Goal: Transaction & Acquisition: Subscribe to service/newsletter

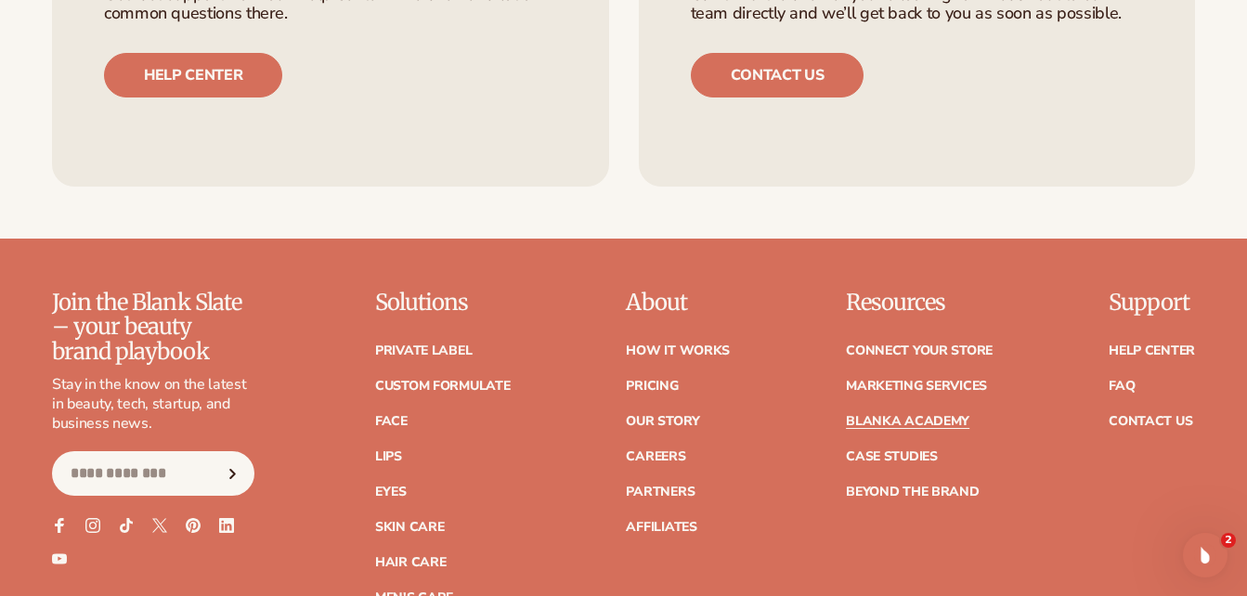
scroll to position [3498, 0]
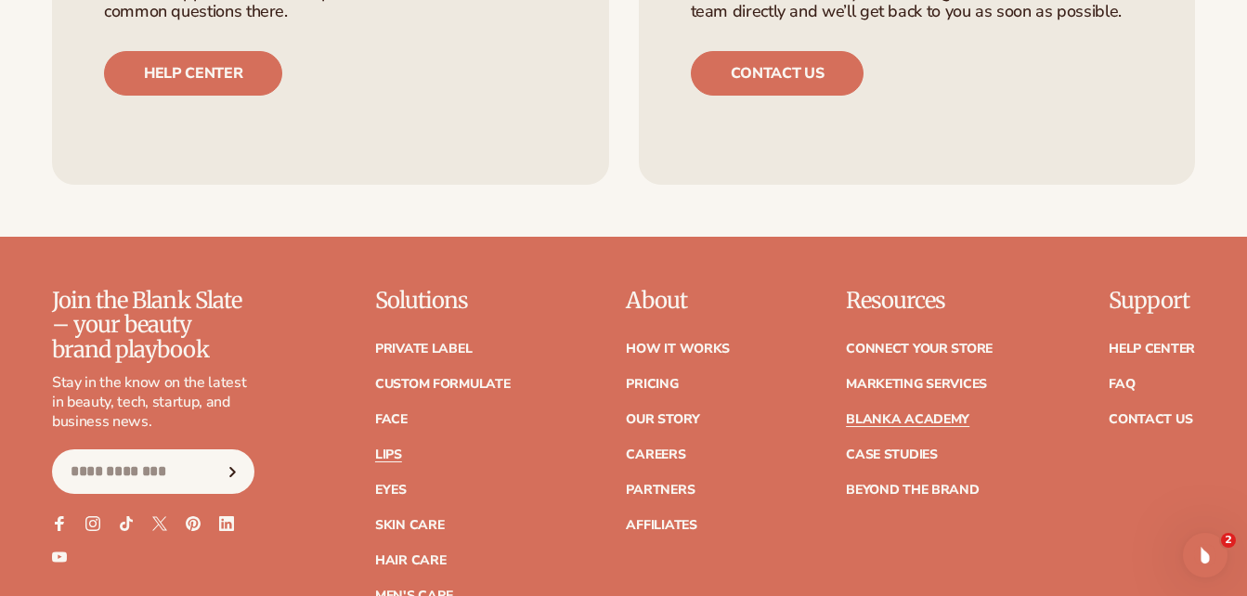
click at [391, 449] on link "Lips" at bounding box center [388, 455] width 27 height 13
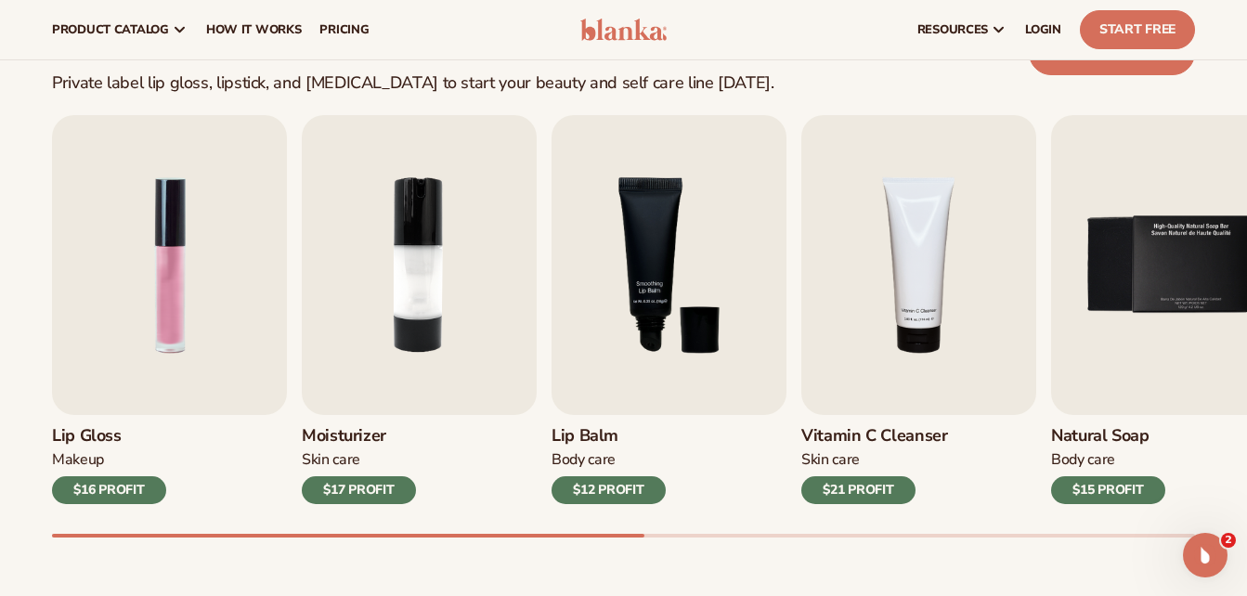
scroll to position [536, 0]
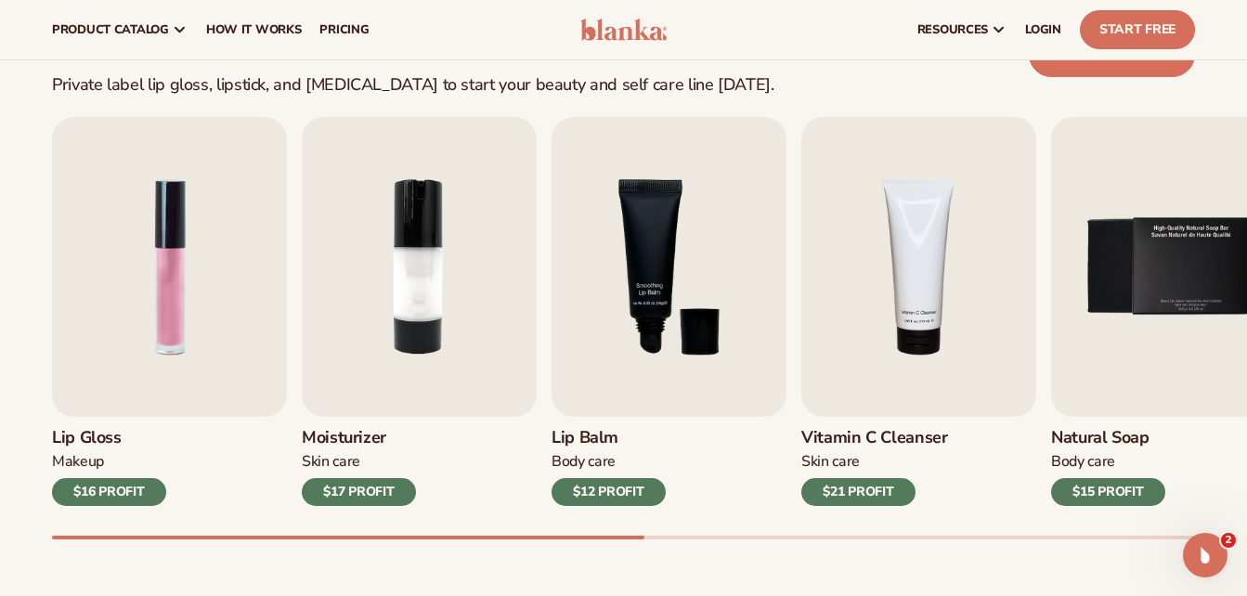
click at [131, 263] on img "1 / 9" at bounding box center [169, 267] width 235 height 300
click at [97, 491] on div "$16 PROFIT" at bounding box center [109, 492] width 114 height 28
click at [125, 305] on img "1 / 9" at bounding box center [169, 267] width 235 height 300
click at [94, 344] on img "1 / 9" at bounding box center [169, 267] width 235 height 300
click at [90, 492] on div "$16 PROFIT" at bounding box center [109, 492] width 114 height 28
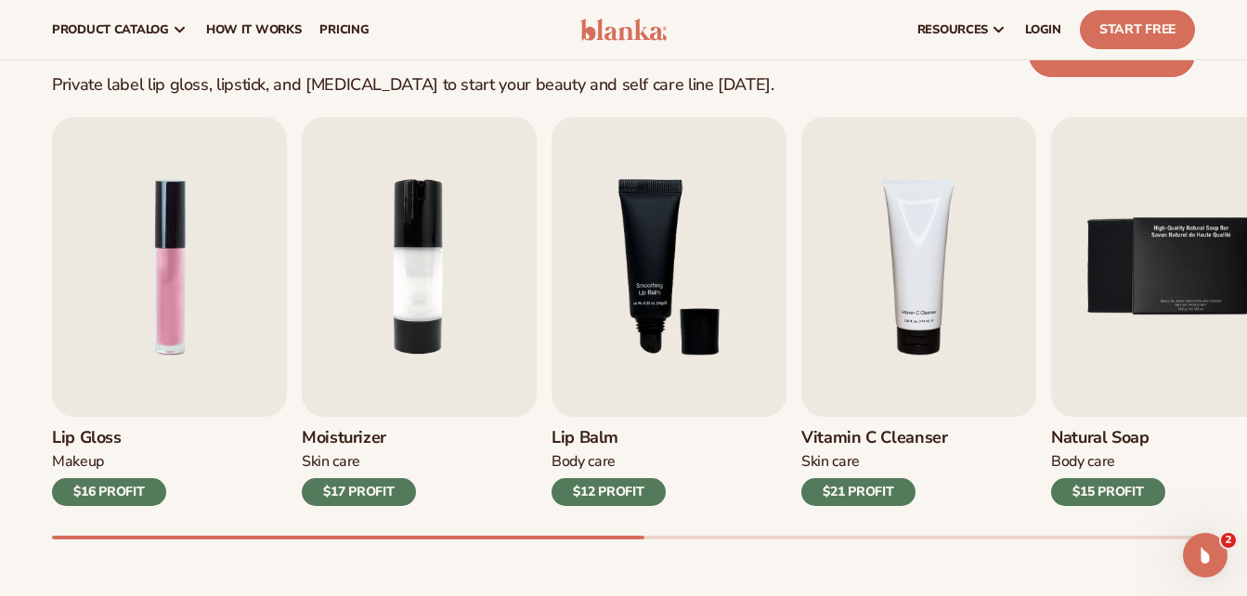
click at [95, 491] on div "$16 PROFIT" at bounding box center [109, 492] width 114 height 28
click at [107, 499] on div "$16 PROFIT" at bounding box center [109, 492] width 114 height 28
click at [115, 487] on div "$16 PROFIT" at bounding box center [109, 492] width 114 height 28
click at [120, 482] on div "$16 PROFIT" at bounding box center [109, 492] width 114 height 28
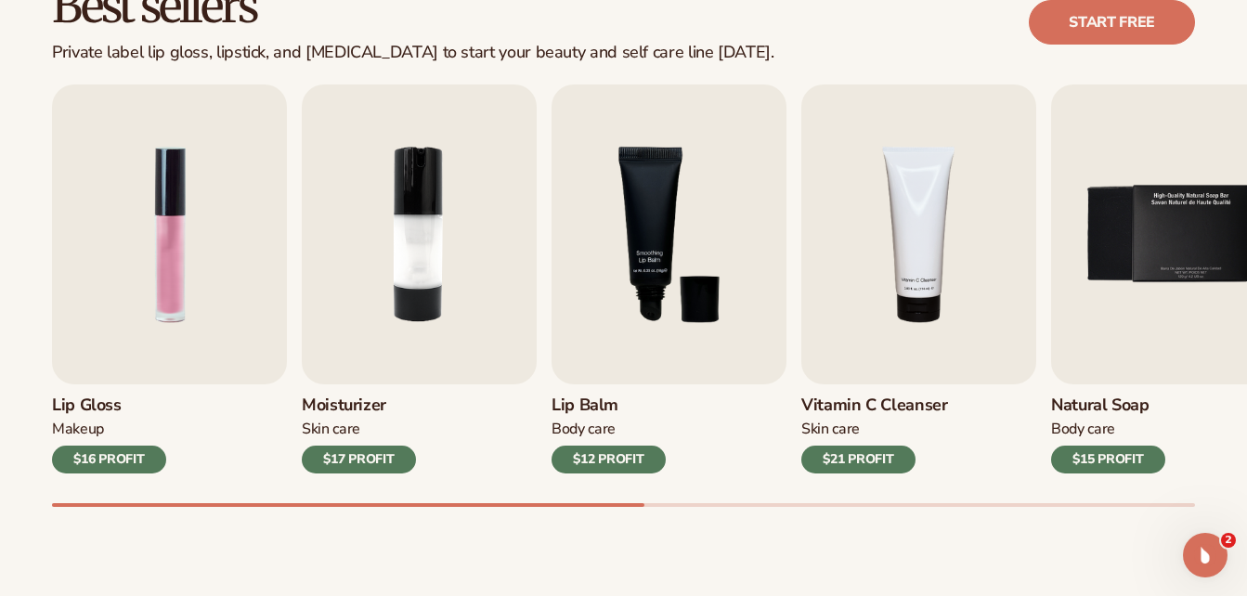
scroll to position [572, 0]
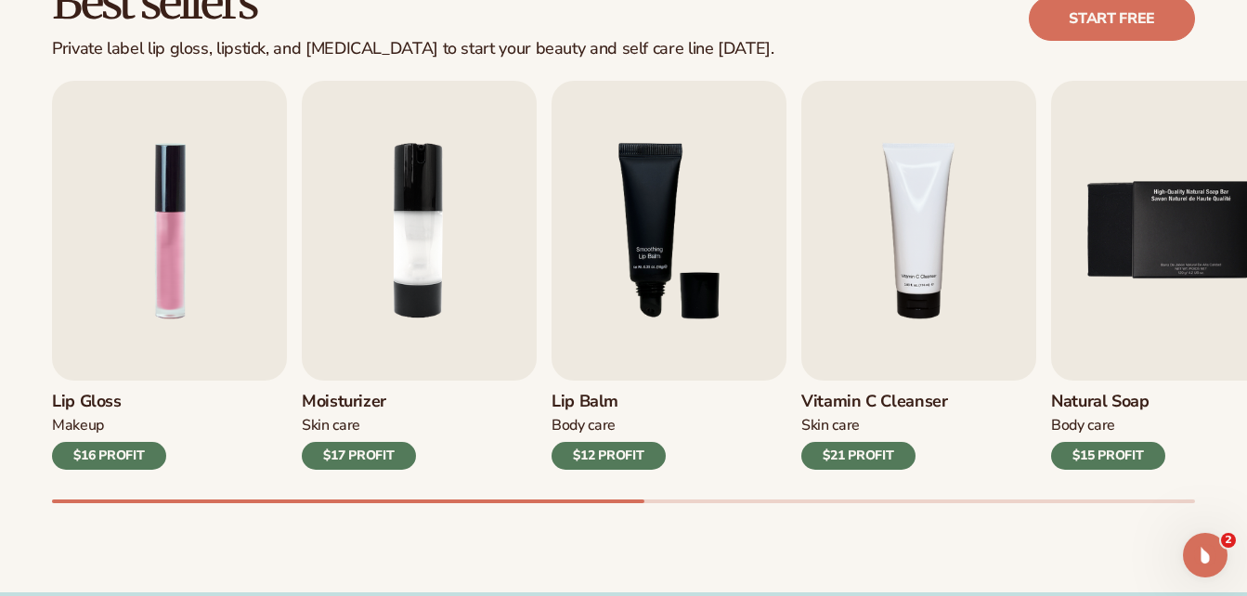
click at [123, 274] on img "1 / 9" at bounding box center [169, 231] width 235 height 300
click at [152, 277] on img "1 / 9" at bounding box center [169, 231] width 235 height 300
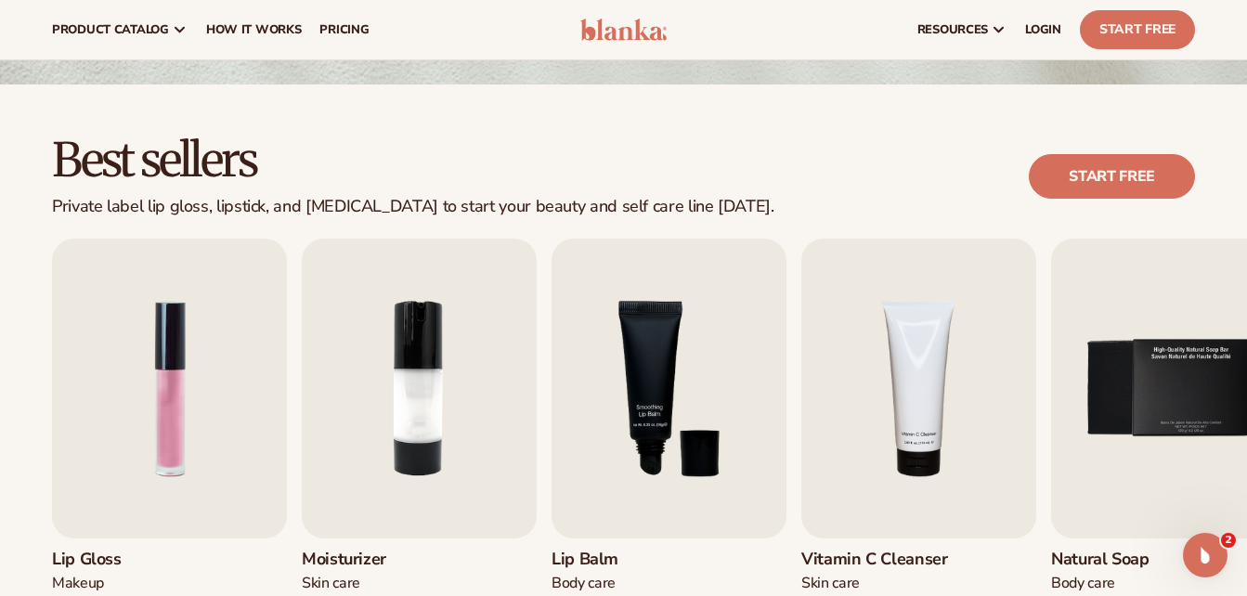
scroll to position [390, 0]
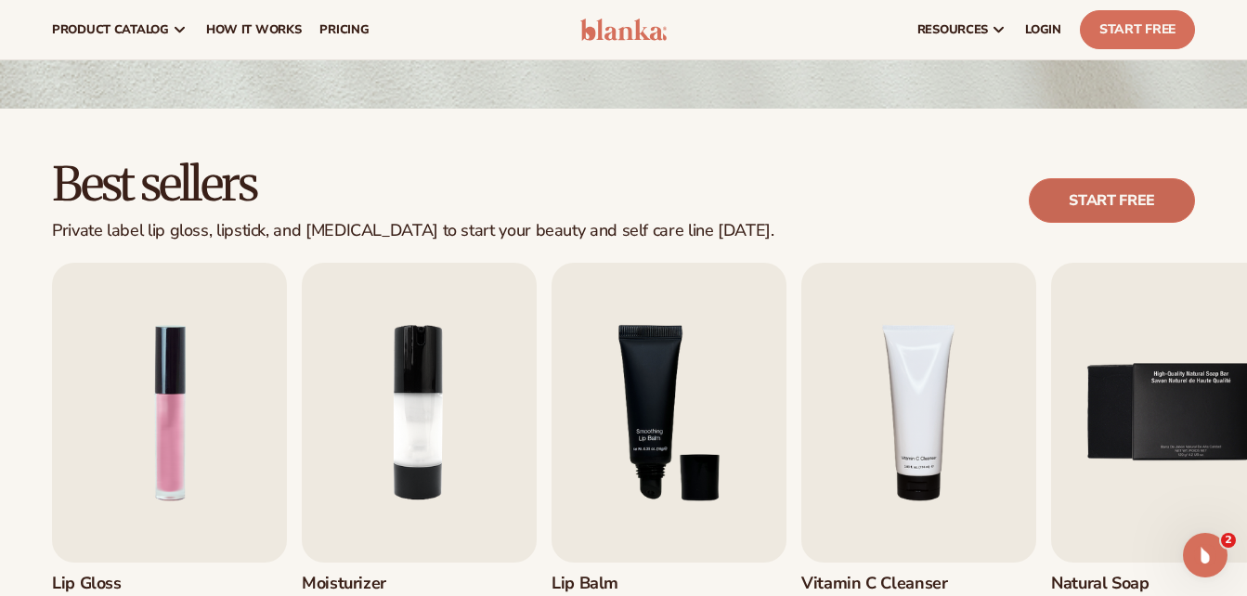
click at [1086, 192] on link "Start free" at bounding box center [1112, 200] width 166 height 45
